Goal: Information Seeking & Learning: Learn about a topic

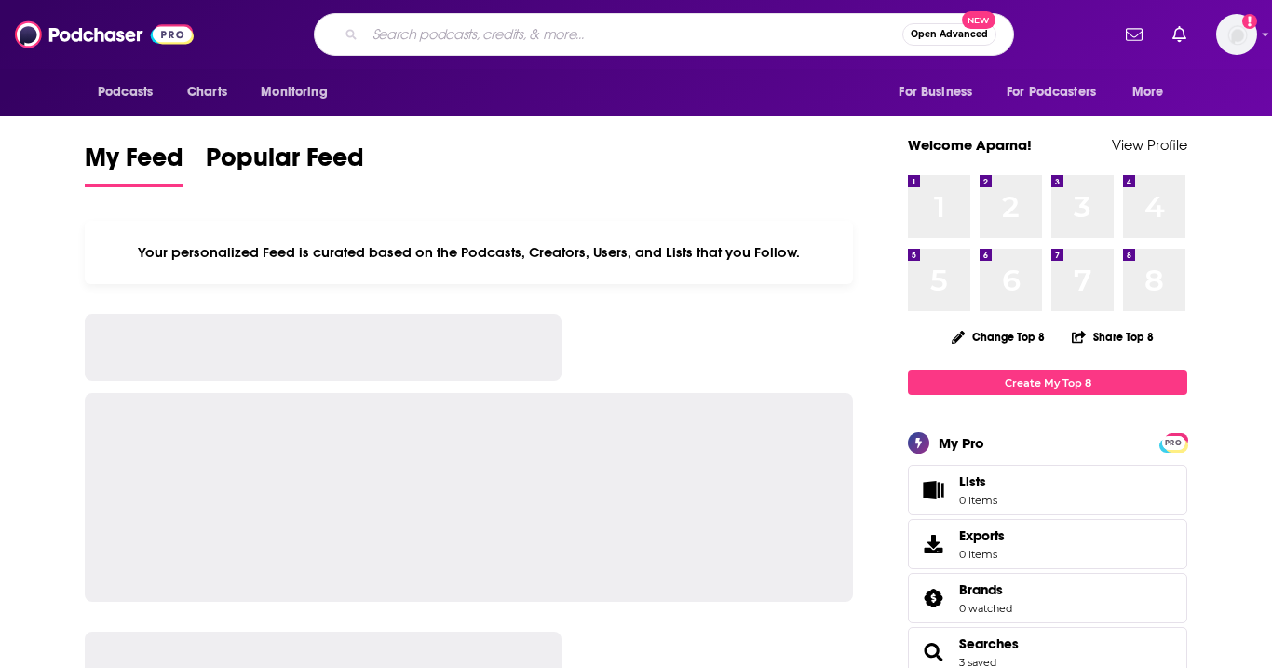
click at [514, 36] on input "Search podcasts, credits, & more..." at bounding box center [633, 35] width 537 height 30
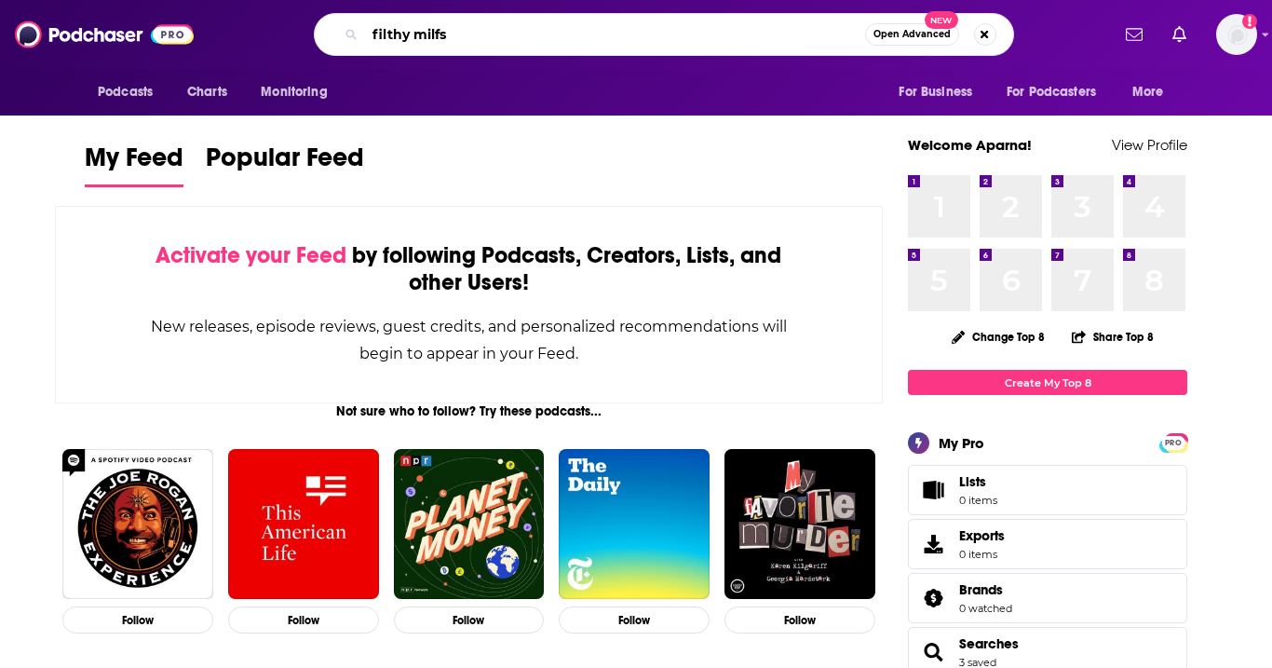
type input "filthy milfs"
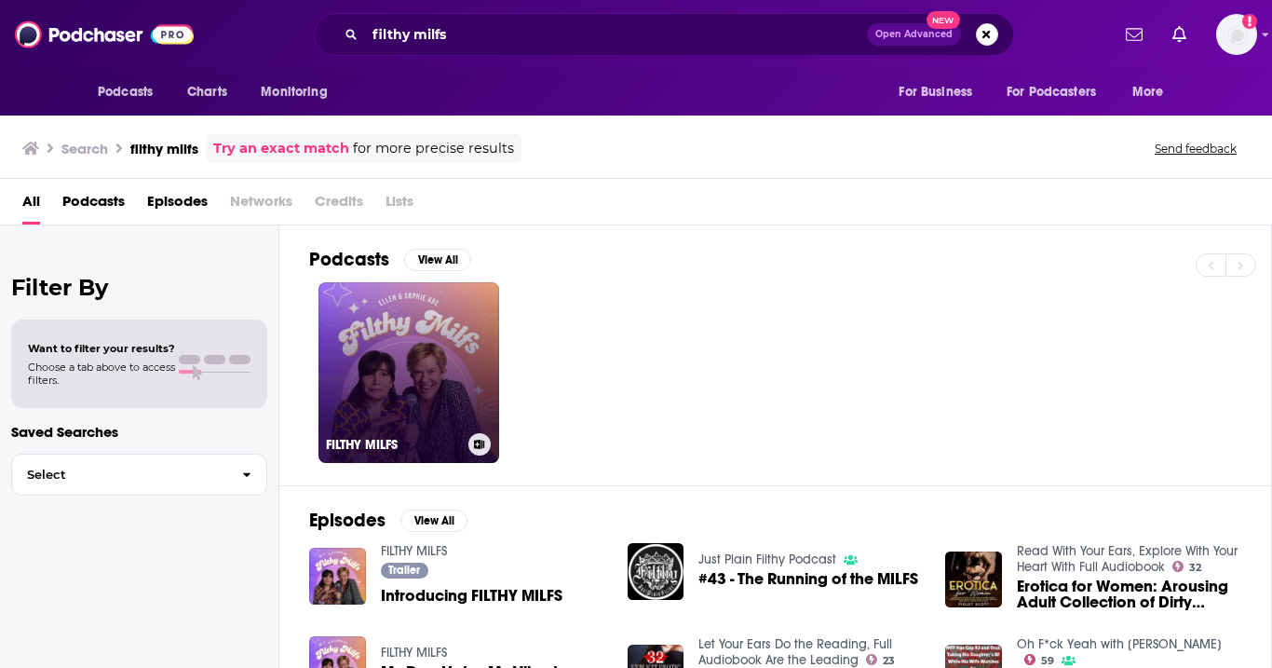
click at [412, 324] on link "FILTHY MILFS" at bounding box center [409, 372] width 181 height 181
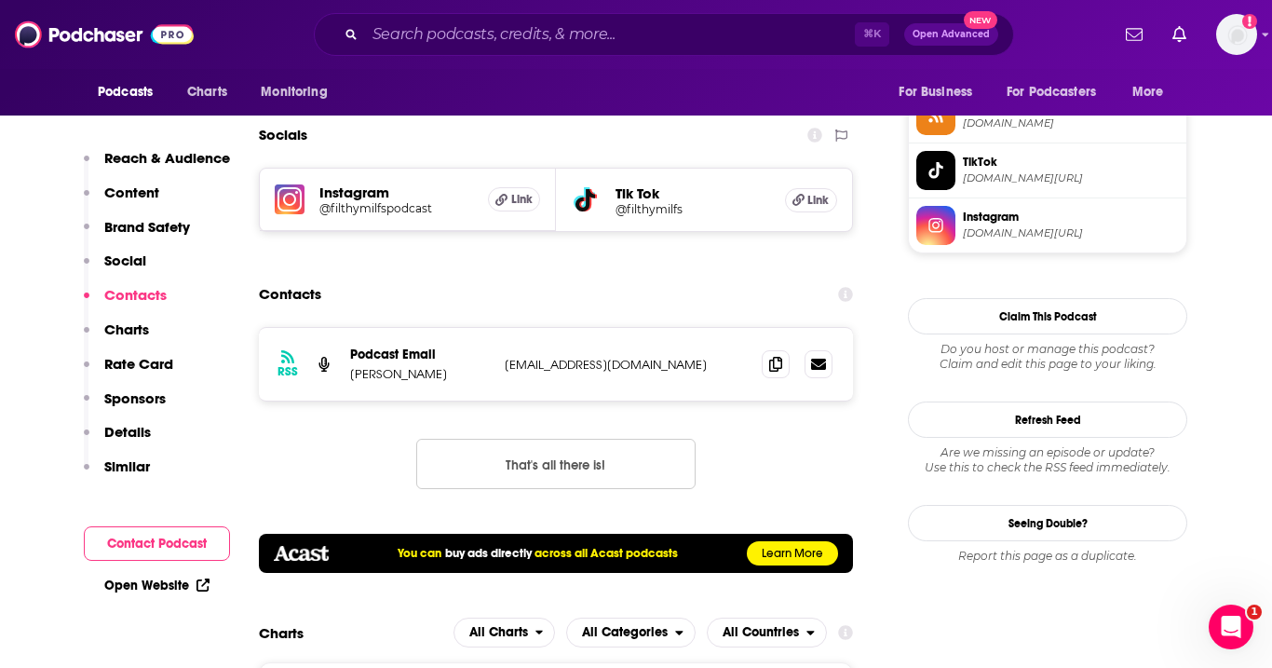
scroll to position [1605, 0]
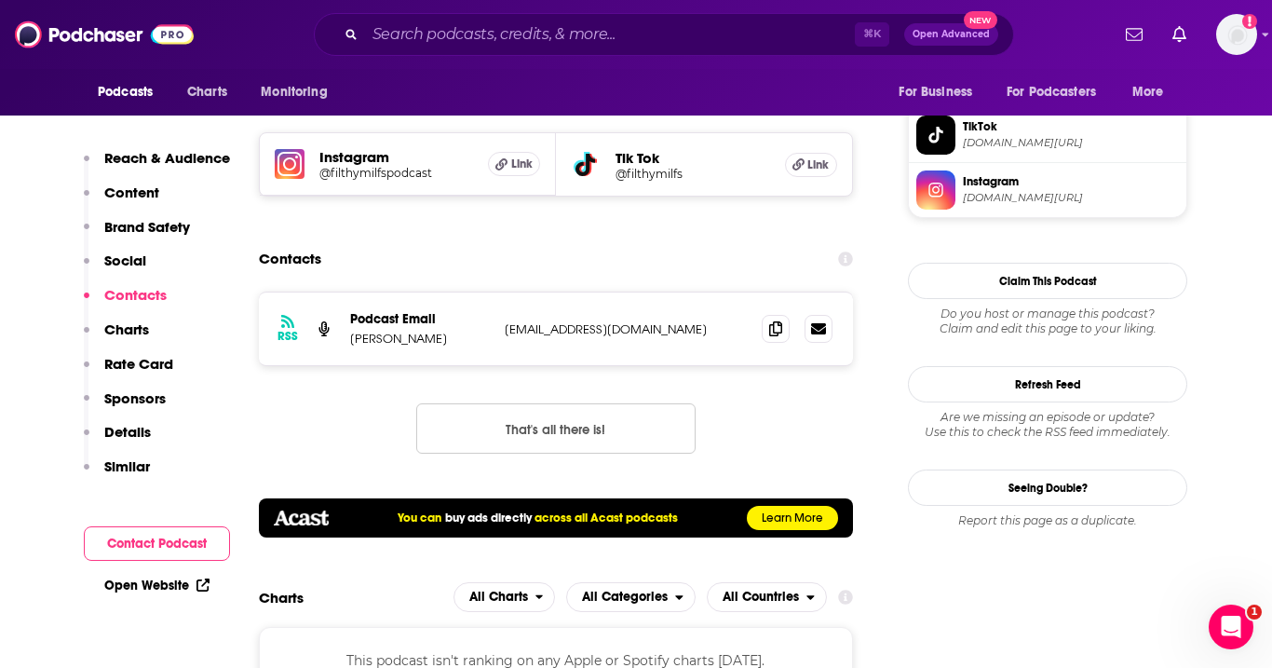
click at [670, 323] on p "[EMAIL_ADDRESS][DOMAIN_NAME]" at bounding box center [626, 329] width 242 height 16
click at [769, 326] on icon at bounding box center [775, 327] width 13 height 15
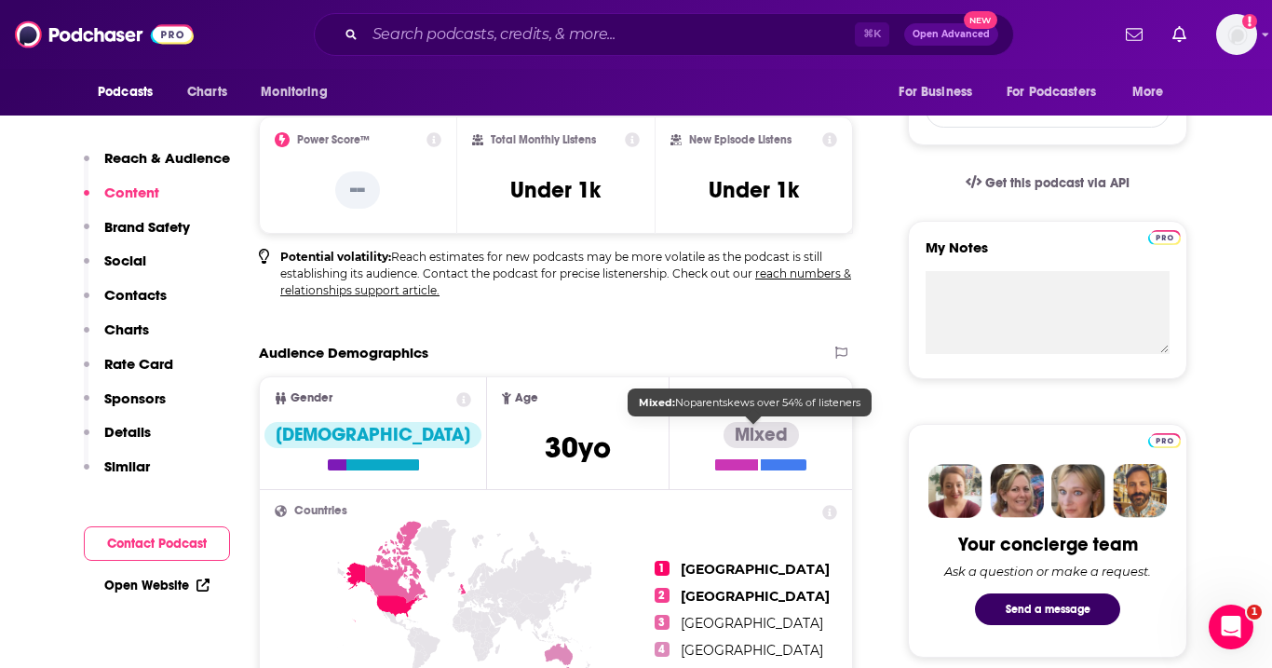
scroll to position [0, 0]
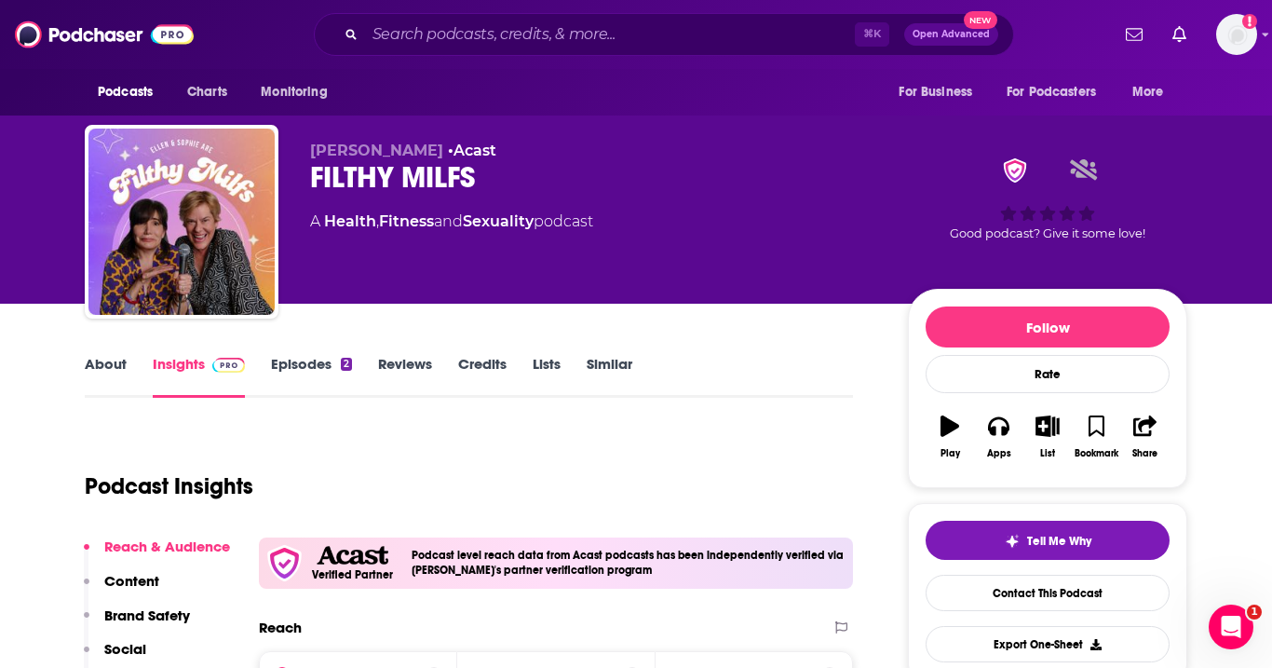
click at [488, 364] on link "Credits" at bounding box center [482, 376] width 48 height 43
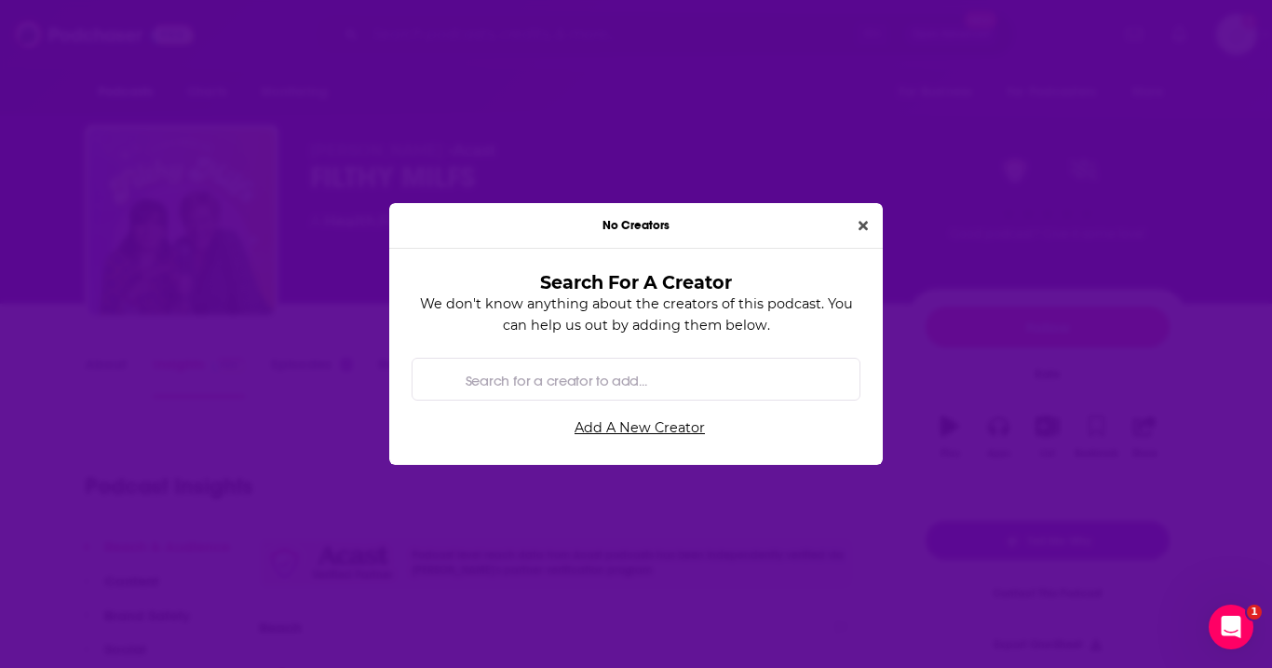
click at [876, 223] on div "No Creators" at bounding box center [636, 226] width 494 height 46
click at [852, 219] on button "Close" at bounding box center [863, 225] width 24 height 21
